Goal: Task Accomplishment & Management: Use online tool/utility

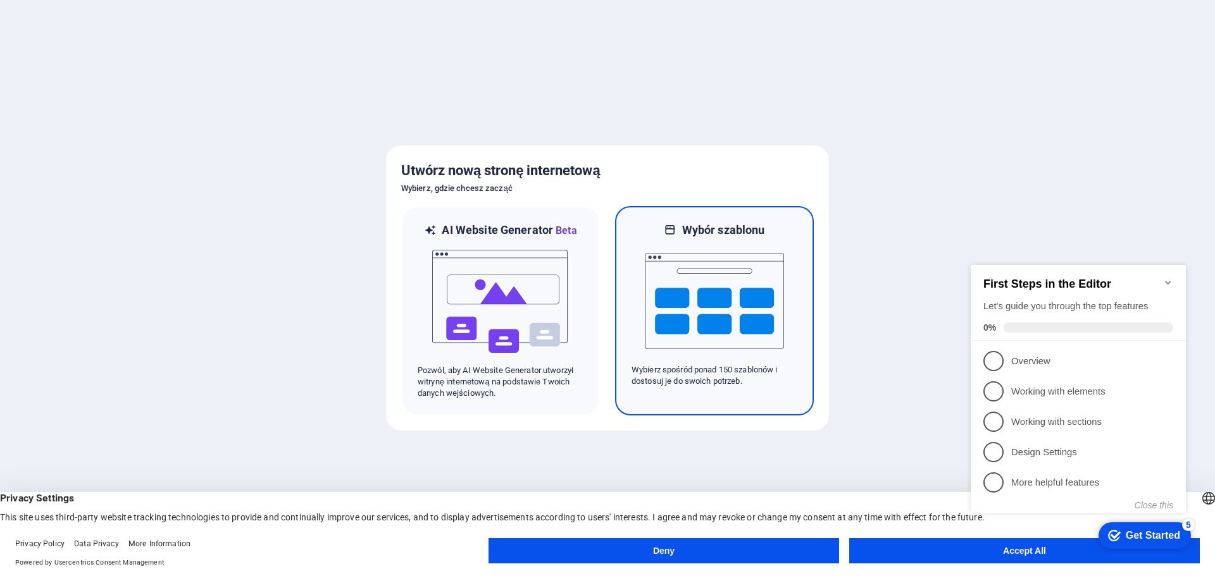
click at [706, 305] on img at bounding box center [714, 301] width 139 height 127
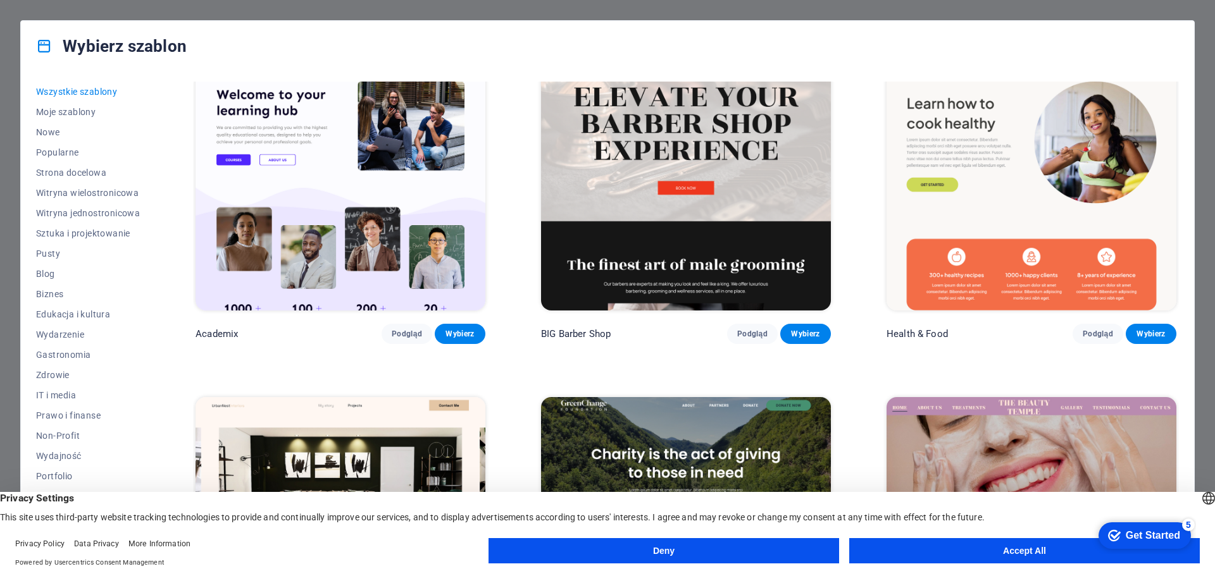
scroll to position [1772, 0]
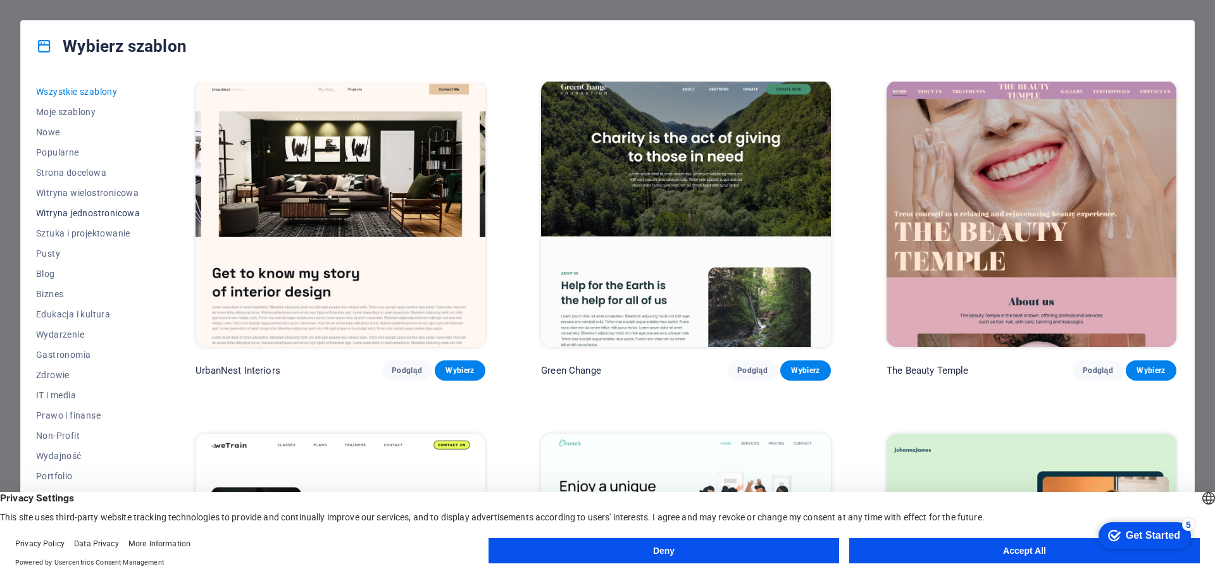
click at [121, 214] on span "Witryna jednostronicowa" at bounding box center [88, 213] width 104 height 10
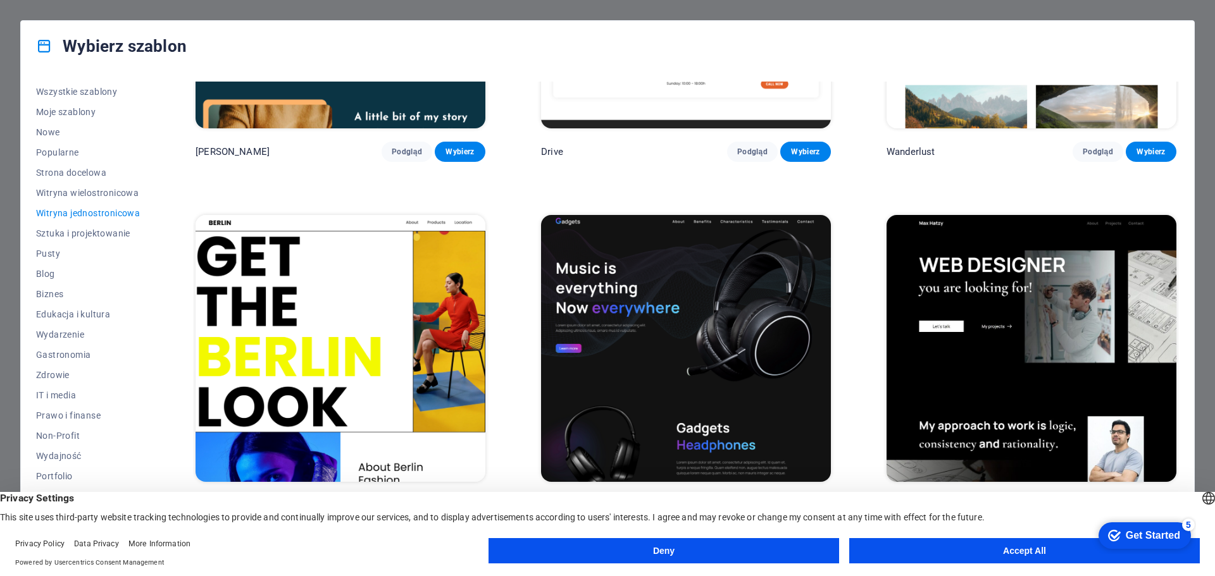
scroll to position [1410, 0]
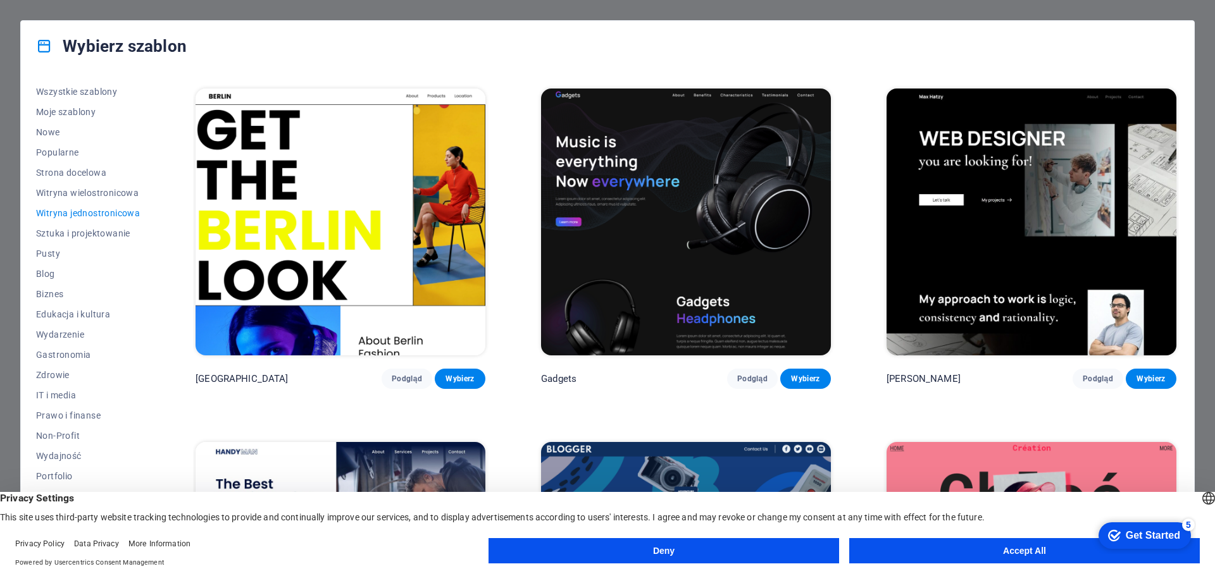
click at [967, 230] on img at bounding box center [1031, 222] width 290 height 267
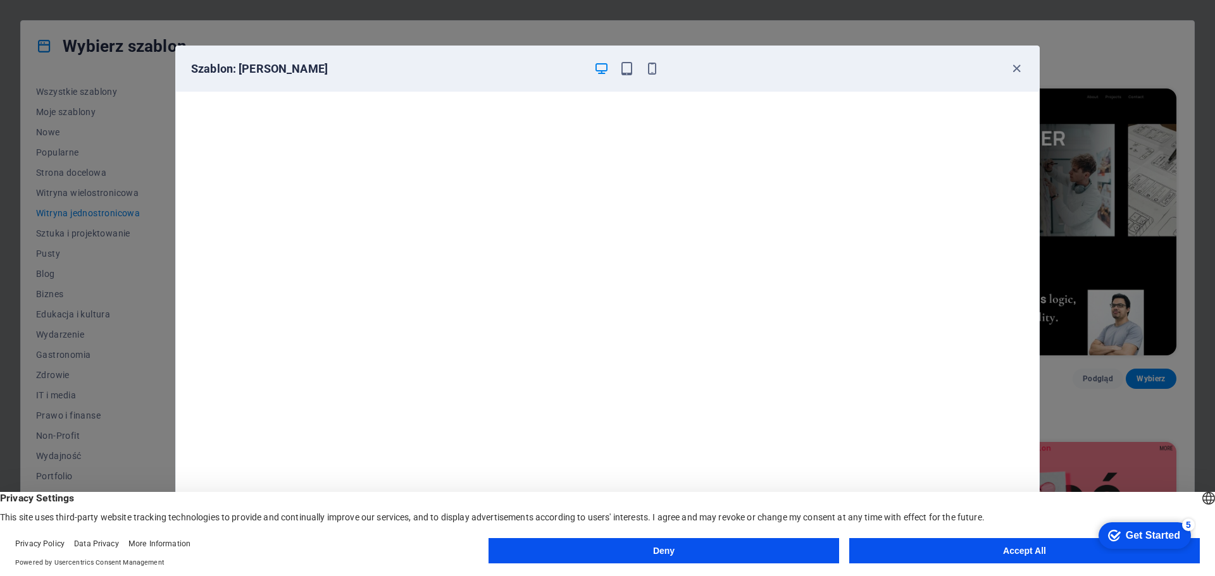
click at [870, 553] on button "Accept All" at bounding box center [1024, 550] width 351 height 25
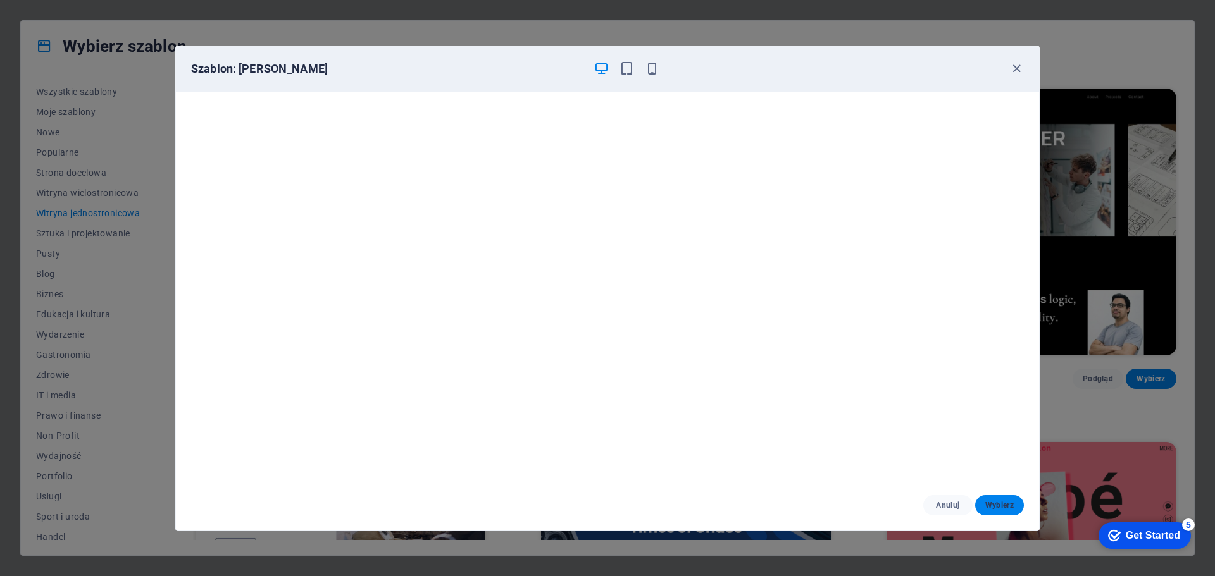
click at [1007, 505] on span "Wybierz" at bounding box center [999, 505] width 28 height 10
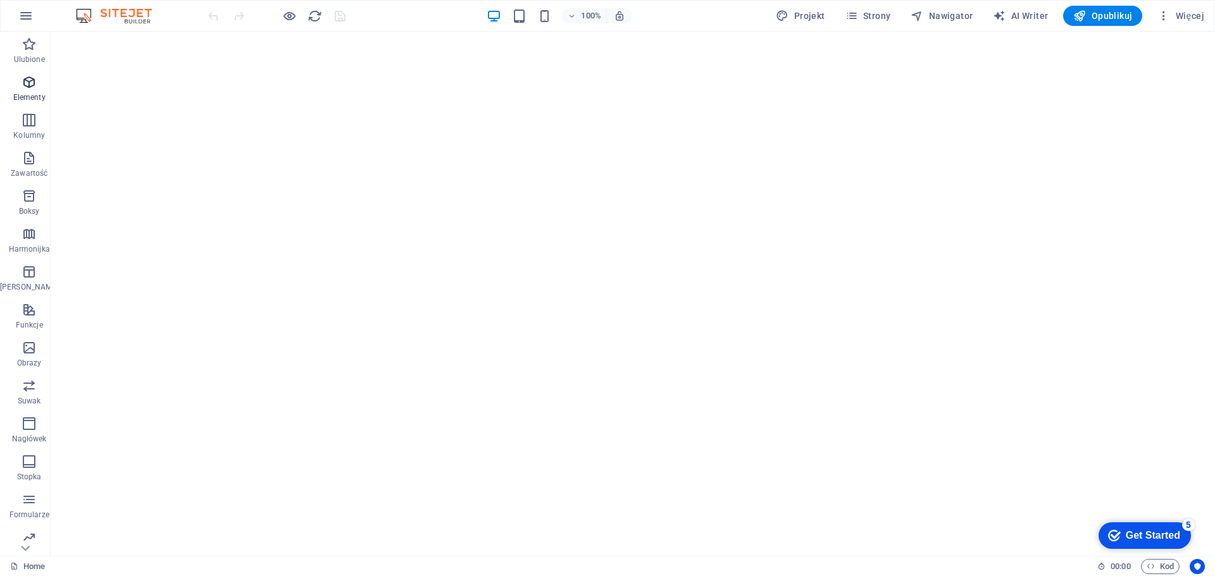
click at [36, 82] on span "Elementy" at bounding box center [29, 90] width 58 height 30
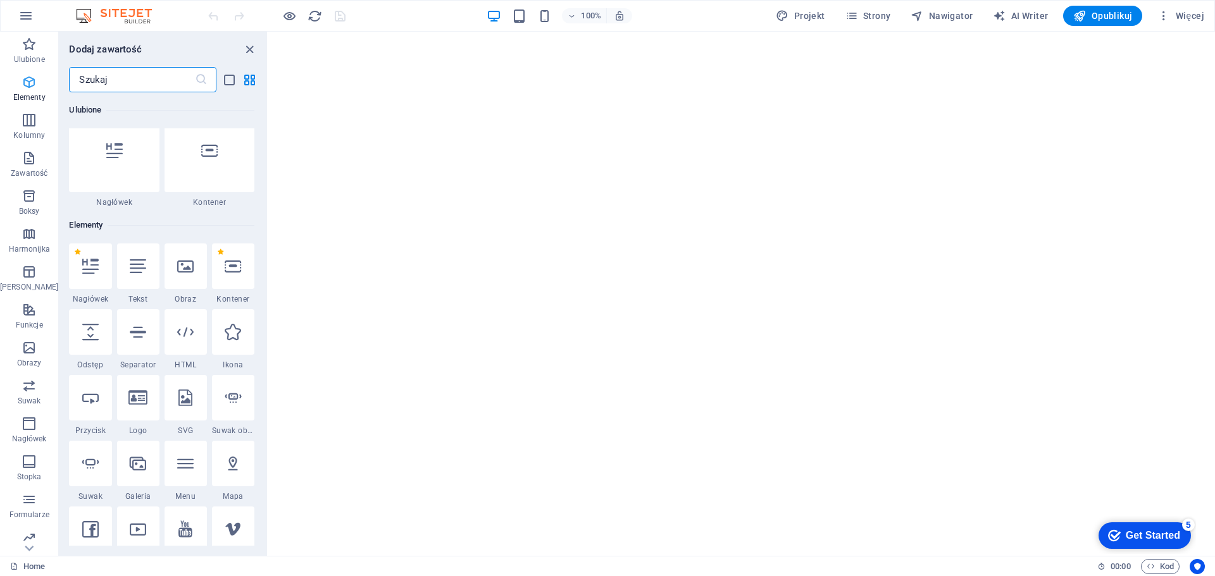
scroll to position [135, 0]
